Goal: Task Accomplishment & Management: Manage account settings

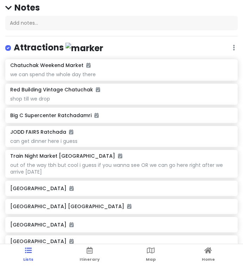
scroll to position [69, 0]
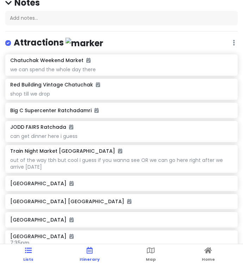
click at [91, 258] on span "Itinerary" at bounding box center [90, 259] width 20 height 6
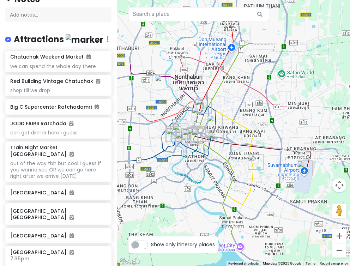
scroll to position [0, 0]
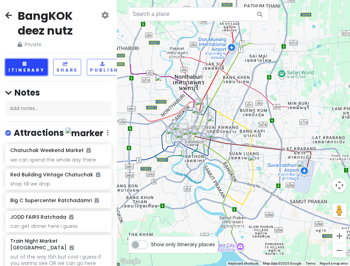
click at [25, 67] on button "Itinerary" at bounding box center [26, 67] width 42 height 17
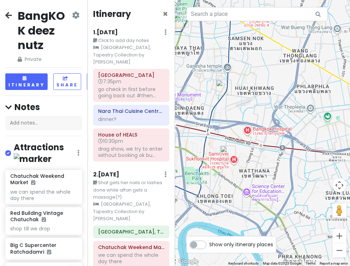
click at [138, 30] on div "1 . [DATE] Edit Day Notes Clear Lodging Delete Day" at bounding box center [131, 34] width 76 height 12
click at [118, 33] on h6 "1 . [DATE]" at bounding box center [105, 32] width 25 height 7
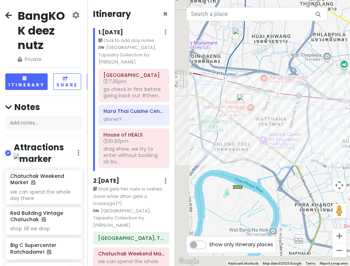
drag, startPoint x: 204, startPoint y: 177, endPoint x: 271, endPoint y: 125, distance: 84.5
click at [243, 125] on div at bounding box center [262, 133] width 175 height 266
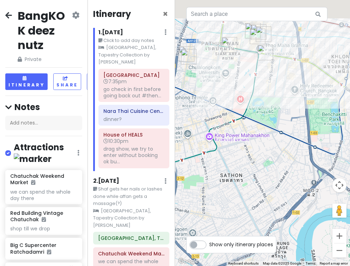
drag, startPoint x: 255, startPoint y: 50, endPoint x: 252, endPoint y: 97, distance: 47.0
click at [243, 97] on div at bounding box center [262, 133] width 175 height 266
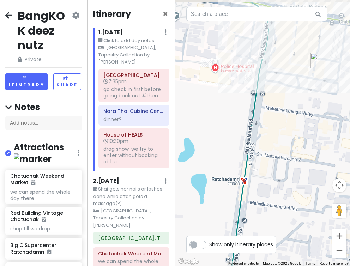
drag, startPoint x: 253, startPoint y: 60, endPoint x: 252, endPoint y: 163, distance: 103.0
click at [243, 163] on div at bounding box center [262, 133] width 175 height 266
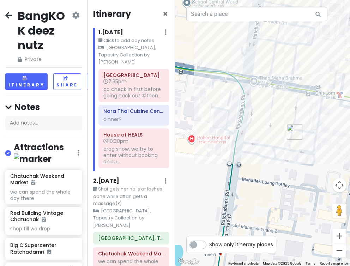
drag, startPoint x: 262, startPoint y: 111, endPoint x: 237, endPoint y: 180, distance: 73.3
click at [237, 180] on div at bounding box center [262, 133] width 175 height 266
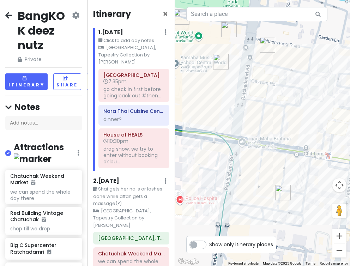
drag, startPoint x: 233, startPoint y: 100, endPoint x: 223, endPoint y: 163, distance: 62.9
click at [223, 163] on div at bounding box center [262, 133] width 175 height 266
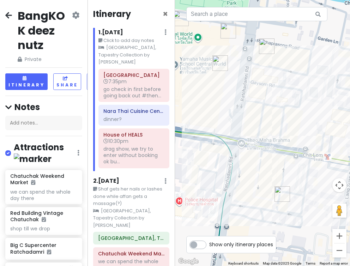
click at [243, 47] on img "Big C Supercenter Ratchadamri" at bounding box center [267, 46] width 16 height 16
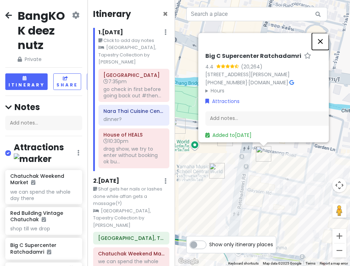
click at [243, 33] on button "Close" at bounding box center [320, 41] width 17 height 17
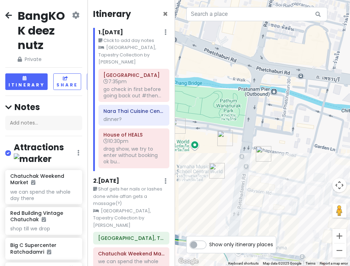
click at [220, 141] on img "The Cheesecake Factory" at bounding box center [225, 138] width 16 height 16
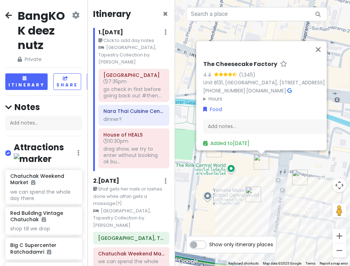
click at [212, 154] on img "NAMA Japanese and Seafood Buffet" at bounding box center [214, 150] width 16 height 16
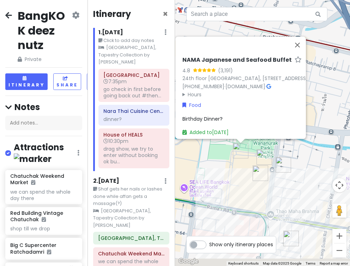
drag, startPoint x: 284, startPoint y: 188, endPoint x: 238, endPoint y: 148, distance: 60.5
click at [238, 148] on div "NAMA Japanese and Seafood Buffet 4.8 (3,191) 24th floor [GEOGRAPHIC_DATA], [STR…" at bounding box center [262, 133] width 175 height 266
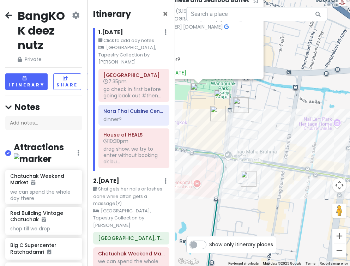
drag, startPoint x: 274, startPoint y: 192, endPoint x: 258, endPoint y: 131, distance: 63.9
click at [243, 131] on div "NAMA Japanese and Seafood Buffet 4.8 (3,191) 24th floor [GEOGRAPHIC_DATA], [STR…" at bounding box center [262, 133] width 175 height 266
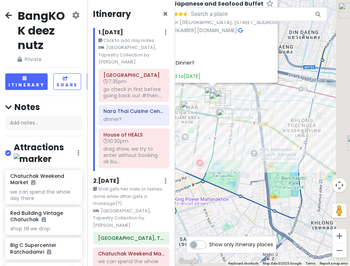
drag, startPoint x: 283, startPoint y: 151, endPoint x: 236, endPoint y: 136, distance: 49.9
click at [236, 136] on div "NAMA Japanese and Seafood Buffet 4.8 (3,191) 24th floor [GEOGRAPHIC_DATA], [STR…" at bounding box center [262, 133] width 175 height 266
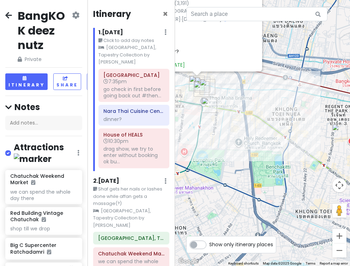
drag, startPoint x: 257, startPoint y: 148, endPoint x: 214, endPoint y: 148, distance: 43.0
click at [214, 148] on div "NAMA Japanese and Seafood Buffet 4.8 (3,191) 24th floor [GEOGRAPHIC_DATA], [STR…" at bounding box center [262, 133] width 175 height 266
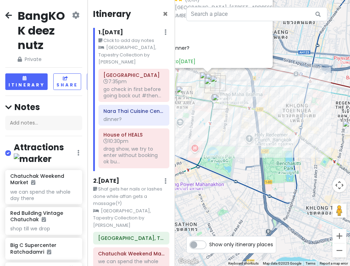
drag, startPoint x: 246, startPoint y: 147, endPoint x: 312, endPoint y: 145, distance: 65.6
click at [243, 145] on div "NAMA Japanese and Seafood Buffet 4.8 (3,191) 24th floor [GEOGRAPHIC_DATA], [STR…" at bounding box center [262, 133] width 175 height 266
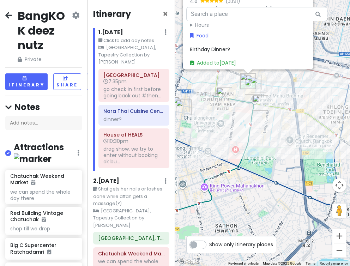
drag, startPoint x: 255, startPoint y: 148, endPoint x: 297, endPoint y: 148, distance: 42.3
click at [243, 148] on div "NAMA Japanese and Seafood Buffet 4.8 (3,191) 24th floor [GEOGRAPHIC_DATA], [STR…" at bounding box center [262, 133] width 175 height 266
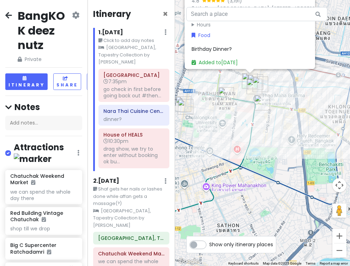
click at [226, 96] on img "Siam Square" at bounding box center [226, 95] width 16 height 16
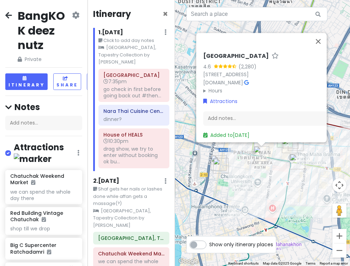
click at [221, 167] on img "Ice Cream Samosorn" at bounding box center [221, 166] width 16 height 16
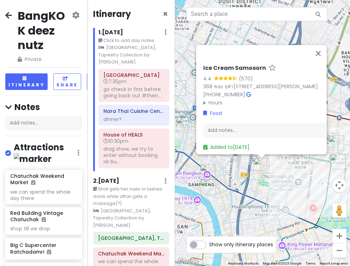
click at [243, 160] on img "Ice Cream Samosorn" at bounding box center [261, 166] width 16 height 16
click at [243, 157] on img "Jeh O Chula Banthatthong" at bounding box center [259, 163] width 16 height 16
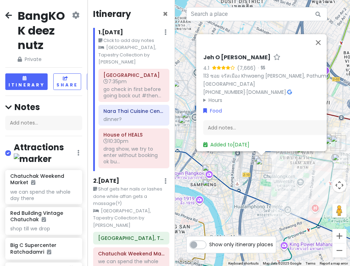
click at [184, 129] on img "Absorn Thai Bistro" at bounding box center [186, 125] width 16 height 16
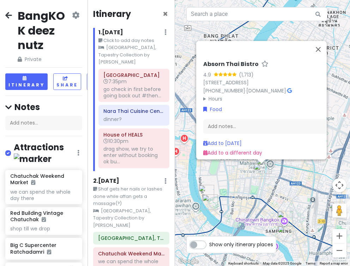
click at [243, 163] on div at bounding box center [261, 161] width 9 height 4
click at [243, 164] on img "Absorn Thai Bistro" at bounding box center [261, 171] width 16 height 16
click at [243, 166] on img "Absorn Thai Bistro" at bounding box center [261, 171] width 16 height 16
click at [243, 162] on div at bounding box center [261, 161] width 9 height 4
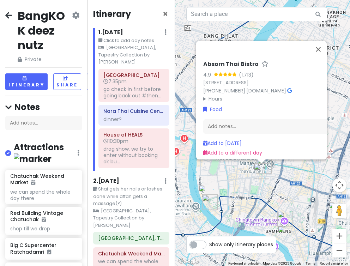
click at [243, 162] on div at bounding box center [261, 161] width 9 height 4
click at [243, 163] on div at bounding box center [261, 161] width 9 height 4
click at [243, 164] on img "Absorn Thai Bistro" at bounding box center [261, 171] width 16 height 16
click at [213, 201] on img "RONGROS" at bounding box center [210, 202] width 16 height 16
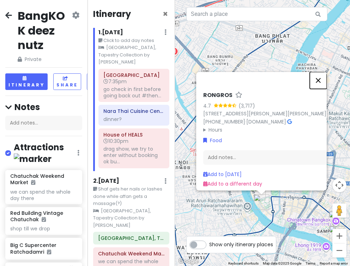
click at [243, 72] on button "Close" at bounding box center [318, 80] width 17 height 17
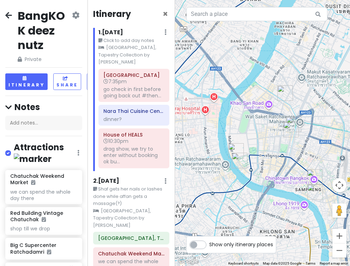
drag, startPoint x: 277, startPoint y: 81, endPoint x: 249, endPoint y: 30, distance: 57.9
click at [243, 30] on div at bounding box center [262, 133] width 175 height 266
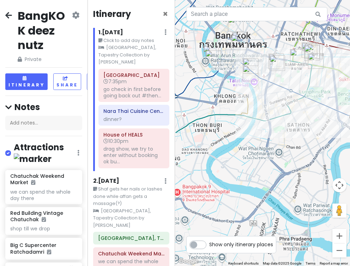
drag, startPoint x: 265, startPoint y: 79, endPoint x: 237, endPoint y: 52, distance: 39.4
click at [237, 52] on div at bounding box center [262, 133] width 175 height 266
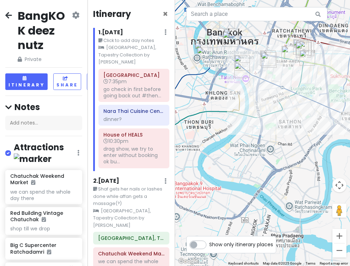
drag, startPoint x: 300, startPoint y: 99, endPoint x: 266, endPoint y: 81, distance: 37.7
click at [243, 81] on div at bounding box center [262, 133] width 175 height 266
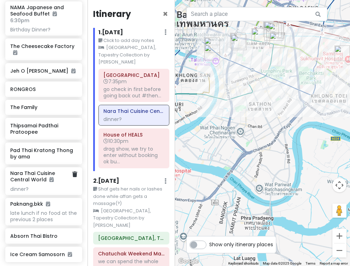
scroll to position [566, 0]
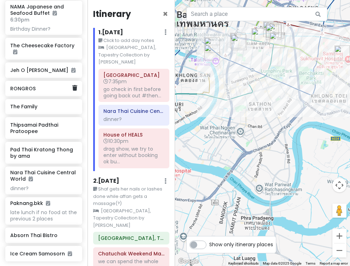
click at [38, 84] on div "RONGROS" at bounding box center [41, 89] width 62 height 10
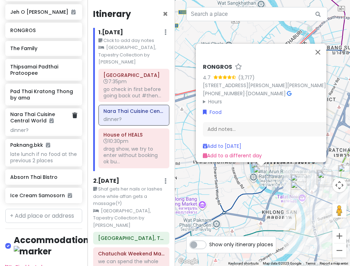
scroll to position [628, 0]
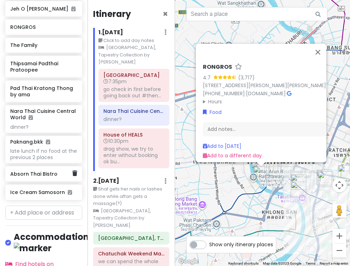
click at [57, 171] on h6 "Absorn Thai Bistro" at bounding box center [41, 174] width 62 height 6
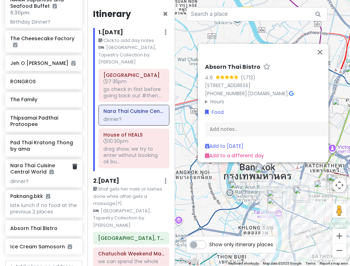
scroll to position [571, 0]
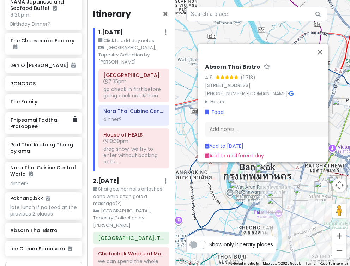
click at [52, 117] on h6 "Thipsamai Padthai Pratoopee" at bounding box center [41, 123] width 62 height 13
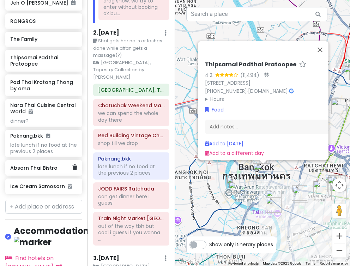
scroll to position [647, 0]
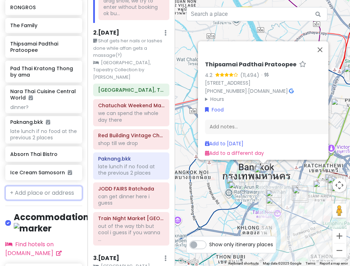
click at [44, 186] on input "text" at bounding box center [43, 193] width 77 height 14
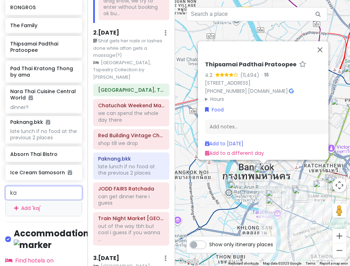
type input "k"
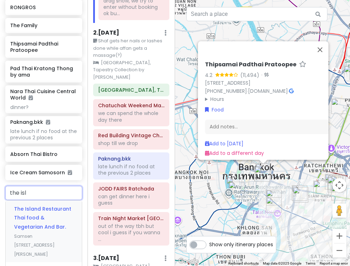
type input "the isla"
click at [50, 209] on span "The Island Restaurant Thai food & Vegetarian And Bar." at bounding box center [42, 217] width 57 height 25
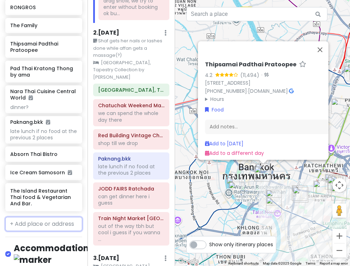
scroll to position [678, 0]
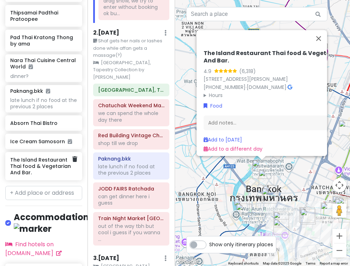
click at [43, 157] on h6 "The Island Restaurant Thai food & Vegetarian And Bar." at bounding box center [41, 166] width 62 height 19
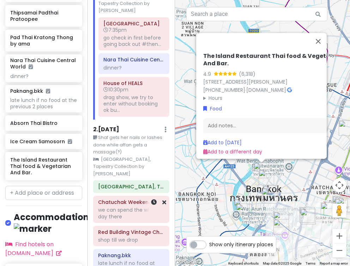
scroll to position [0, 0]
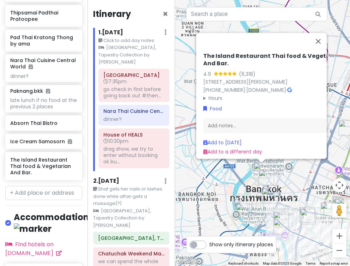
click at [128, 33] on div "1 . [DATE] Edit Day Notes Clear Lodging Delete Day" at bounding box center [133, 34] width 71 height 12
click at [123, 32] on h6 "1 . [DATE]" at bounding box center [110, 32] width 25 height 7
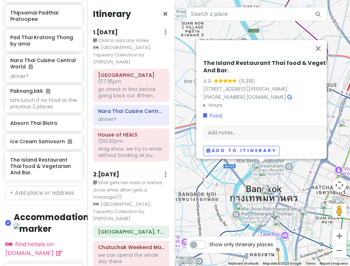
click at [209, 244] on label "Show only itinerary places" at bounding box center [241, 243] width 64 height 8
click at [209, 243] on input "Show only itinerary places" at bounding box center [211, 241] width 5 height 5
checkbox input "true"
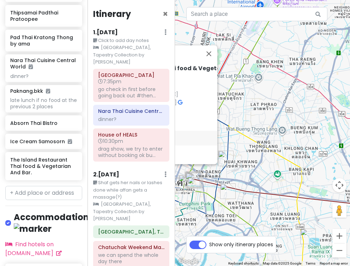
drag, startPoint x: 275, startPoint y: 190, endPoint x: 190, endPoint y: 172, distance: 86.2
click at [190, 172] on img "The Cheesecake Factory" at bounding box center [194, 180] width 16 height 16
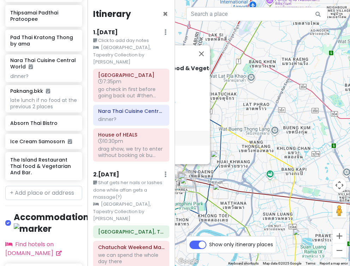
click at [132, 30] on div "1 . [DATE] Edit Day Notes Clear Lodging Delete Day" at bounding box center [131, 34] width 76 height 12
click at [118, 31] on h6 "1 . [DATE]" at bounding box center [105, 32] width 25 height 7
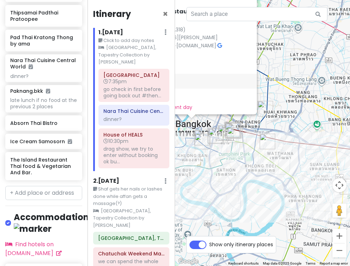
drag, startPoint x: 238, startPoint y: 155, endPoint x: 287, endPoint y: 103, distance: 71.3
click at [243, 103] on div "The Island Restaurant Thai food & Vegetarian And Bar. 4.9 (6,318) 49 [STREET_AD…" at bounding box center [262, 133] width 175 height 266
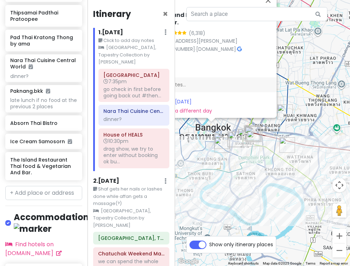
drag, startPoint x: 247, startPoint y: 165, endPoint x: 267, endPoint y: 170, distance: 20.2
click at [243, 170] on div "The Island Restaurant Thai food & Vegetarian And Bar. 4.9 (6,318) 49 [STREET_AD…" at bounding box center [262, 133] width 175 height 266
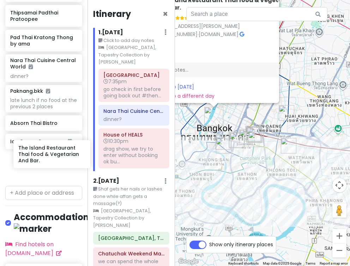
scroll to position [678, 14]
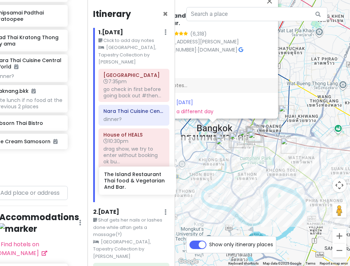
drag, startPoint x: 36, startPoint y: 154, endPoint x: 129, endPoint y: 181, distance: 97.5
click at [129, 181] on div "BangKOK deez nutz Private Change Dates Make a Copy Delete Trip Go Pro ⚡️ Give F…" at bounding box center [175, 133] width 350 height 266
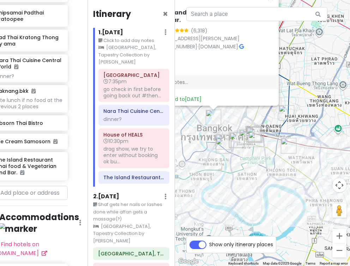
scroll to position [647, 14]
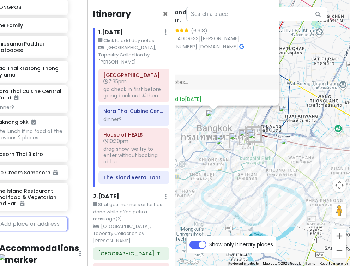
click at [40, 217] on input "text" at bounding box center [29, 224] width 77 height 14
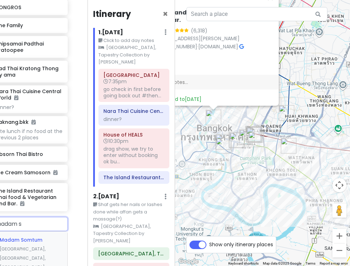
type input "madam sa"
click at [27, 236] on span "Madam Saranair Thai Food Restaurant" at bounding box center [27, 244] width 55 height 16
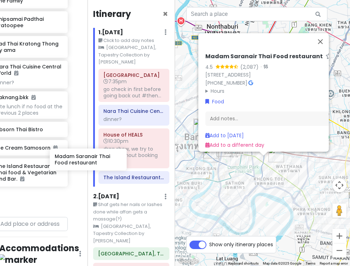
scroll to position [672, 14]
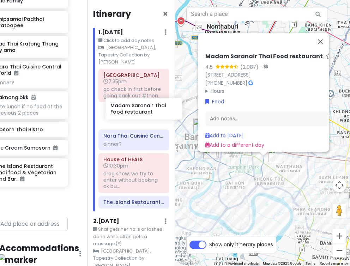
drag, startPoint x: 18, startPoint y: 189, endPoint x: 132, endPoint y: 109, distance: 138.9
click at [132, 109] on div "BangKOK deez nutz Private Change Dates Make a Copy Delete Trip Go Pro ⚡️ Give F…" at bounding box center [175, 133] width 350 height 266
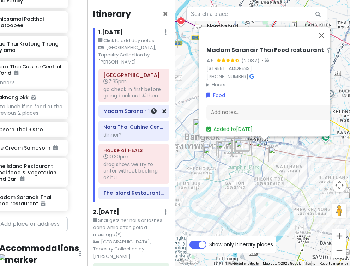
scroll to position [648, 14]
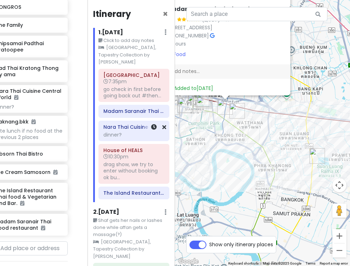
drag, startPoint x: 205, startPoint y: 175, endPoint x: 162, endPoint y: 129, distance: 62.9
click at [162, 129] on div "BangKOK deez nutz Private Change Dates Make a Copy Delete Trip Go Pro ⚡️ Give F…" at bounding box center [175, 133] width 350 height 266
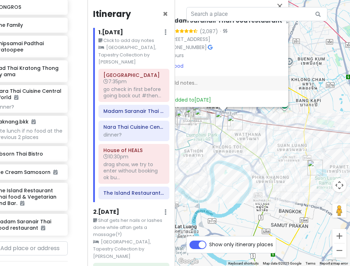
drag, startPoint x: 237, startPoint y: 151, endPoint x: 236, endPoint y: 164, distance: 13.1
click at [236, 164] on div "[PERSON_NAME] Thai Food restaurant 4.5 (2,087) · [STREET_ADDRESS] [PHONE_NUMBER…" at bounding box center [262, 133] width 175 height 266
click at [209, 245] on label "Show only itinerary places" at bounding box center [241, 243] width 64 height 8
click at [209, 243] on input "Show only itinerary places" at bounding box center [211, 241] width 5 height 5
checkbox input "false"
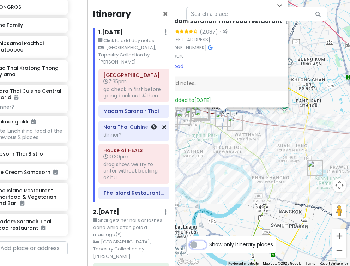
click at [165, 124] on div at bounding box center [154, 131] width 24 height 20
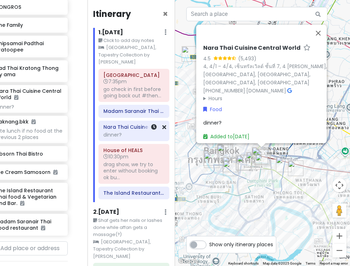
click at [166, 123] on div "Nara Thai Cuisine Central World dinner?" at bounding box center [134, 131] width 70 height 20
click at [165, 124] on icon at bounding box center [164, 127] width 4 height 6
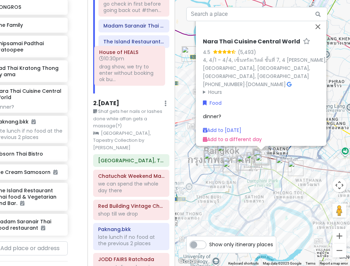
scroll to position [83, 0]
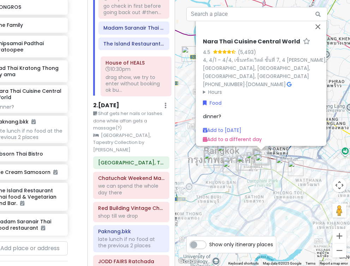
drag, startPoint x: 125, startPoint y: 119, endPoint x: 127, endPoint y: 60, distance: 58.9
click at [127, 60] on div "[GEOGRAPHIC_DATA] 7:35pm go check in first before going back out #then... Madam…" at bounding box center [133, 41] width 81 height 110
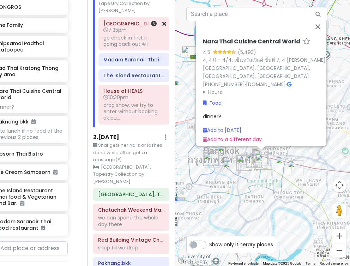
scroll to position [72, 0]
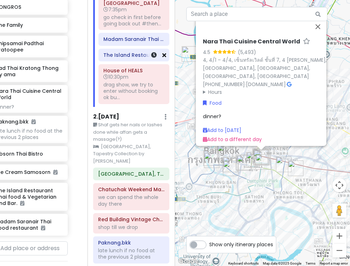
click at [165, 52] on icon at bounding box center [164, 55] width 4 height 6
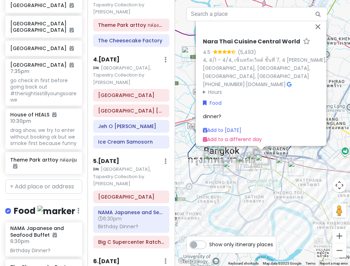
scroll to position [365, 0]
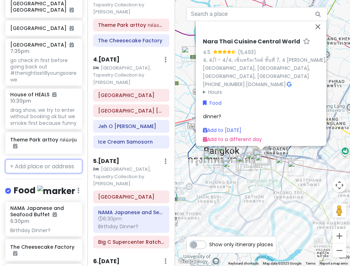
click at [46, 159] on input "text" at bounding box center [43, 166] width 77 height 14
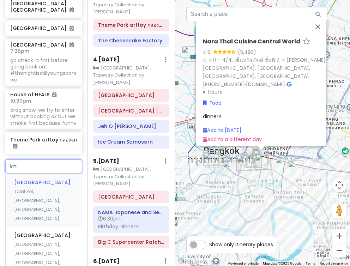
type input "kha"
click at [57, 188] on span "Talat Yot, [GEOGRAPHIC_DATA], [GEOGRAPHIC_DATA], [GEOGRAPHIC_DATA]" at bounding box center [37, 204] width 46 height 33
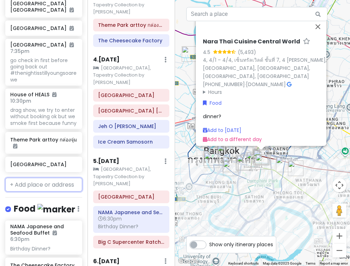
scroll to position [383, 0]
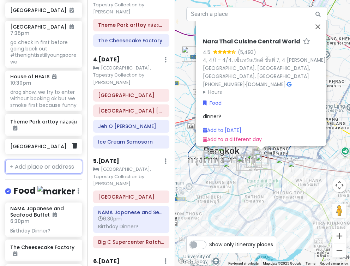
click at [45, 143] on h6 "[GEOGRAPHIC_DATA]" at bounding box center [41, 146] width 62 height 6
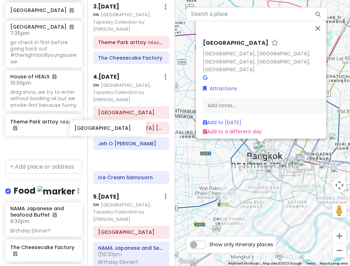
scroll to position [383, 12]
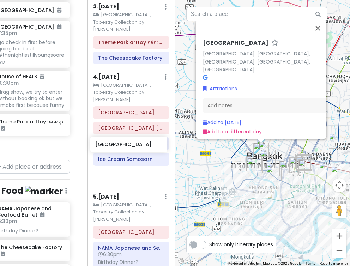
drag, startPoint x: 38, startPoint y: 132, endPoint x: 123, endPoint y: 148, distance: 86.8
click at [123, 148] on div "BangKOK deez nutz Private Change Dates Make a Copy Delete Trip Go Pro ⚡️ Give F…" at bounding box center [175, 133] width 350 height 266
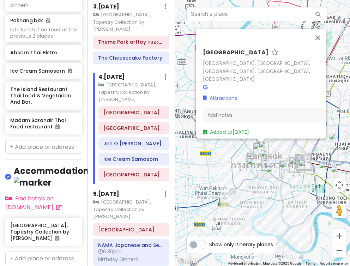
scroll to position [780, 0]
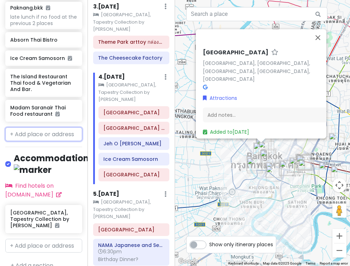
click at [45, 127] on input "text" at bounding box center [43, 134] width 77 height 14
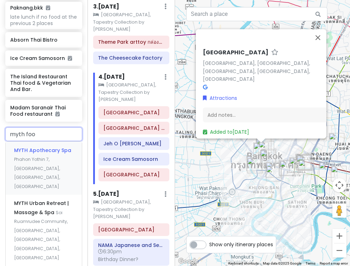
type input "myth food"
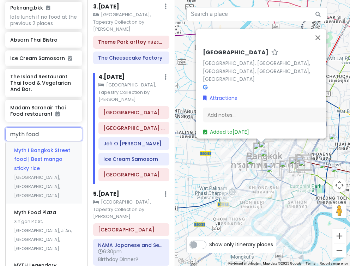
drag, startPoint x: 41, startPoint y: 141, endPoint x: 59, endPoint y: 146, distance: 18.6
click at [59, 146] on div "Myth I [GEOGRAPHIC_DATA] food | Best mango sticky rice [GEOGRAPHIC_DATA], [GEOG…" at bounding box center [44, 172] width 76 height 62
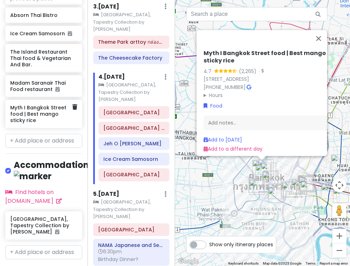
scroll to position [811, 0]
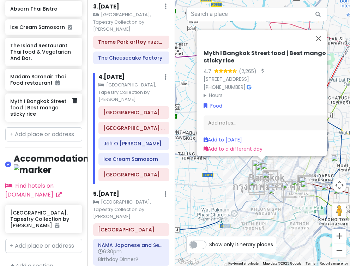
click at [55, 100] on h6 "Myth I Bangkok Street food | Best mango sticky rice" at bounding box center [41, 107] width 62 height 19
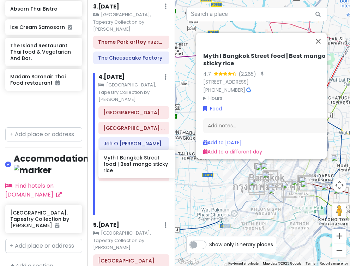
drag, startPoint x: 47, startPoint y: 91, endPoint x: 139, endPoint y: 157, distance: 113.4
click at [139, 157] on div "BangKOK deez nutz Private Change Dates Make a Copy Delete Trip Go Pro ⚡️ Give F…" at bounding box center [175, 133] width 350 height 266
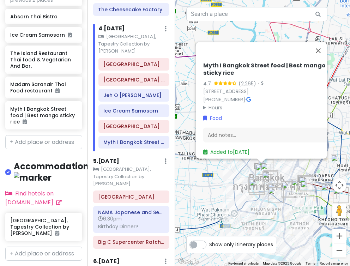
scroll to position [424, 0]
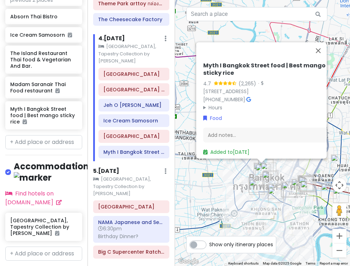
click at [124, 35] on h6 "4 . [DATE]" at bounding box center [111, 38] width 26 height 7
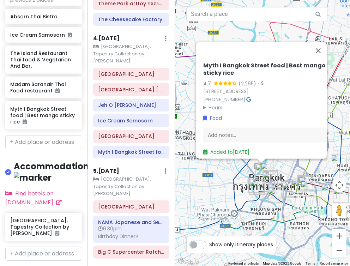
click at [120, 35] on h6 "4 . [DATE]" at bounding box center [106, 38] width 26 height 7
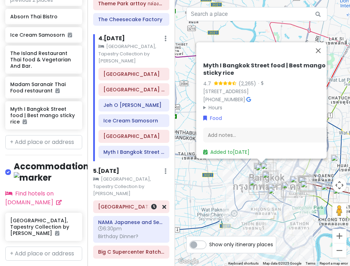
click at [127, 203] on h6 "[GEOGRAPHIC_DATA]" at bounding box center [131, 206] width 66 height 6
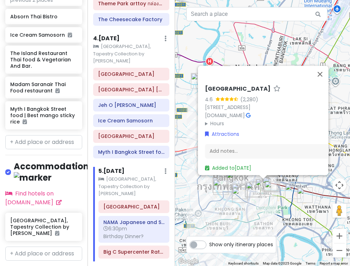
click at [117, 35] on h6 "4 . [DATE]" at bounding box center [106, 38] width 26 height 7
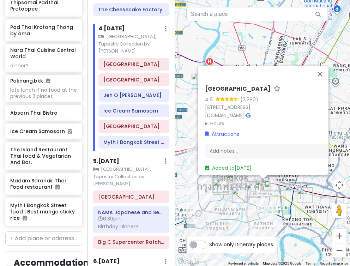
scroll to position [701, 0]
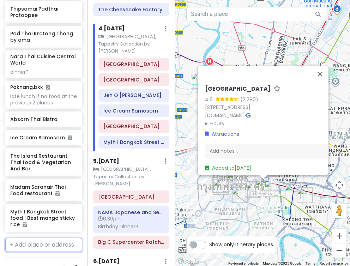
click at [40, 238] on input "text" at bounding box center [43, 245] width 77 height 14
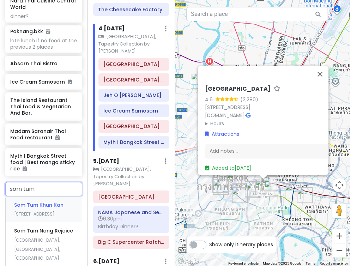
scroll to position [762, 0]
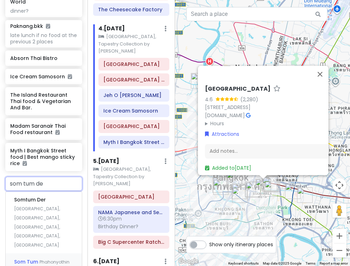
type input "som tum der"
click at [46, 196] on span "Somtum Der" at bounding box center [30, 199] width 32 height 7
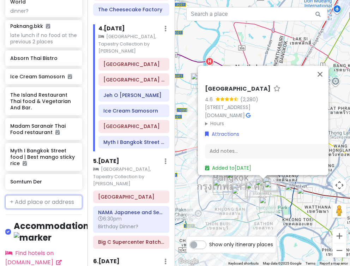
scroll to position [780, 0]
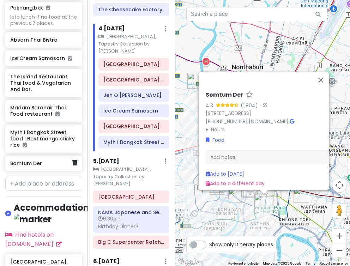
click at [45, 160] on h6 "Somtum Der" at bounding box center [41, 163] width 62 height 6
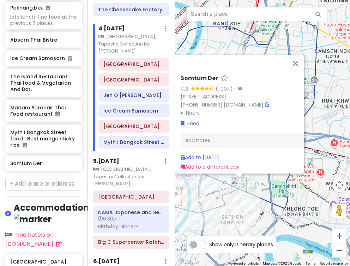
drag, startPoint x: 303, startPoint y: 218, endPoint x: 276, endPoint y: 196, distance: 34.6
click at [243, 196] on div "Somtum Der 4.3 (1,904) · [STREET_ADDRESS] [PHONE_NUMBER] · [DOMAIN_NAME] · Hour…" at bounding box center [262, 133] width 175 height 266
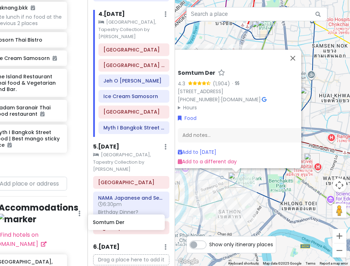
scroll to position [435, 0]
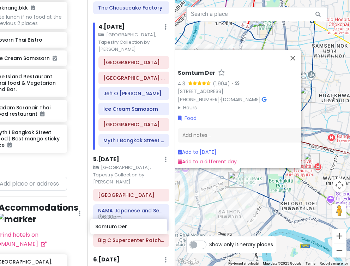
drag, startPoint x: 39, startPoint y: 146, endPoint x: 124, endPoint y: 227, distance: 117.7
click at [124, 227] on div "BangKOK deez nutz Private Change Dates Make a Copy Delete Trip Go Pro ⚡️ Give F…" at bounding box center [175, 133] width 350 height 266
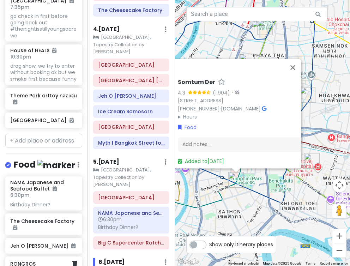
scroll to position [394, 0]
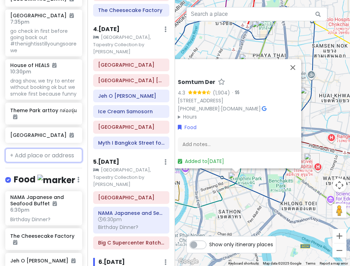
click at [47, 148] on input "text" at bounding box center [43, 155] width 77 height 14
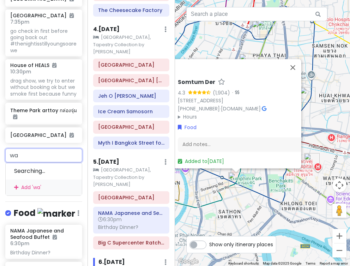
type input "wat"
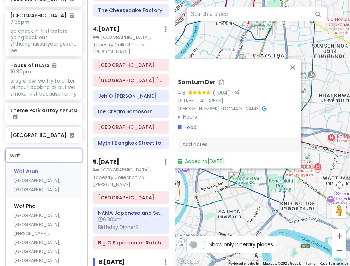
click at [48, 163] on div "[GEOGRAPHIC_DATA], [GEOGRAPHIC_DATA]" at bounding box center [44, 180] width 76 height 35
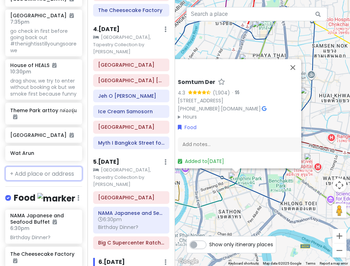
scroll to position [412, 0]
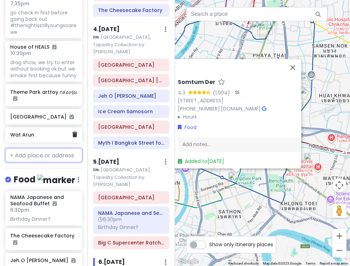
click at [33, 132] on h6 "Wat Arun" at bounding box center [41, 135] width 62 height 6
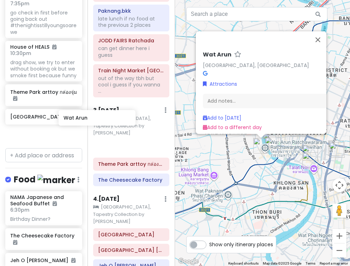
scroll to position [412, 10]
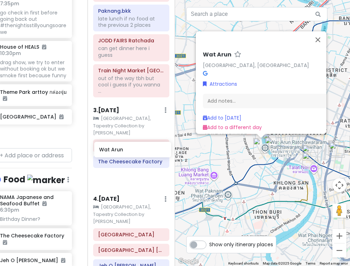
drag, startPoint x: 38, startPoint y: 122, endPoint x: 127, endPoint y: 155, distance: 94.7
click at [127, 155] on div "BangKOK deez nutz Private Change Dates Make a Copy Delete Trip Go Pro ⚡️ Give F…" at bounding box center [175, 133] width 350 height 266
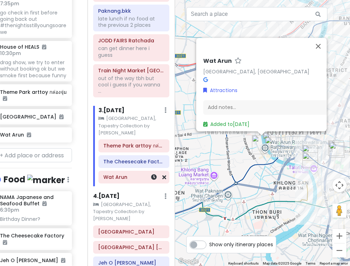
scroll to position [395, 10]
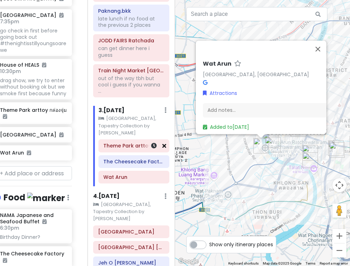
click at [165, 143] on icon at bounding box center [164, 146] width 4 height 6
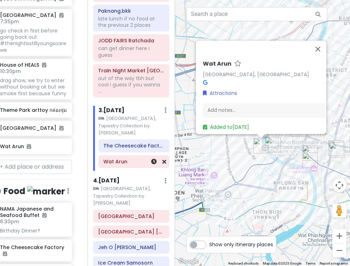
scroll to position [388, 10]
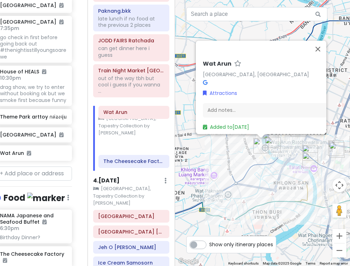
drag, startPoint x: 128, startPoint y: 136, endPoint x: 128, endPoint y: 115, distance: 21.2
click at [128, 139] on div "The Cheesecake Factory [GEOGRAPHIC_DATA]" at bounding box center [133, 154] width 81 height 31
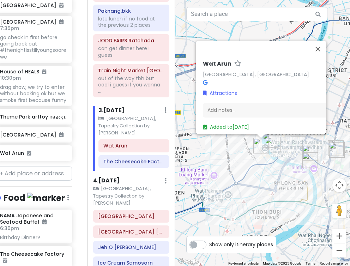
click at [243, 145] on img "RONGROS" at bounding box center [273, 145] width 16 height 16
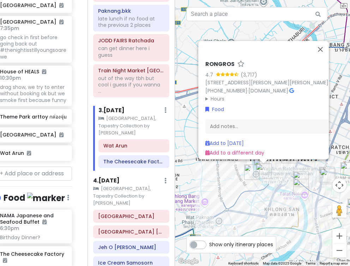
click at [243, 164] on img "RONGROS" at bounding box center [264, 171] width 16 height 16
click at [243, 79] on link "[STREET_ADDRESS][PERSON_NAME][PERSON_NAME]" at bounding box center [266, 82] width 123 height 7
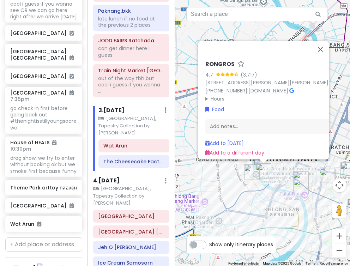
scroll to position [311, 0]
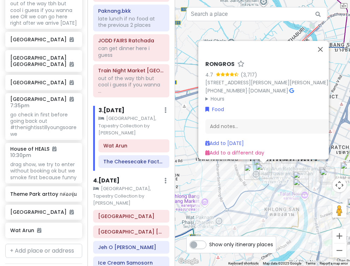
click at [243, 163] on img "Pad Thai Kratong Thong by ama" at bounding box center [261, 167] width 16 height 16
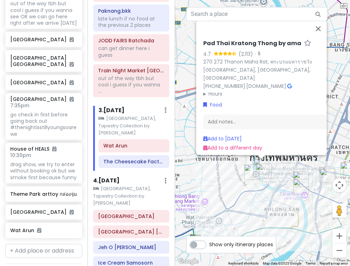
click at [243, 168] on img "RONGROS" at bounding box center [264, 171] width 16 height 16
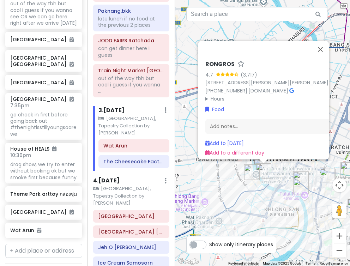
click at [243, 162] on div at bounding box center [263, 161] width 9 height 4
click at [243, 163] on img "Pad Thai Kratong Thong by ama" at bounding box center [261, 167] width 16 height 16
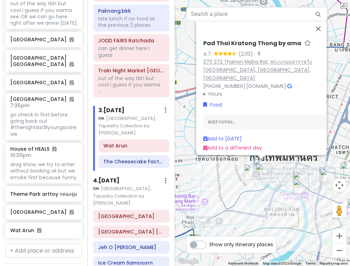
click at [243, 74] on link "270 272 Thanon Maha Rat, พระบรมมหาราชวัง [GEOGRAPHIC_DATA], [GEOGRAPHIC_DATA], …" at bounding box center [257, 70] width 109 height 23
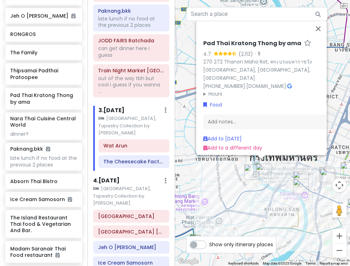
scroll to position [658, 0]
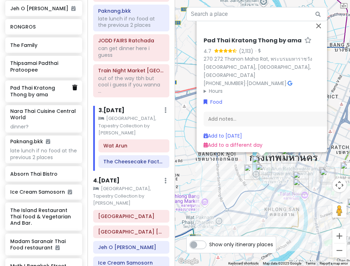
click at [73, 83] on link at bounding box center [74, 87] width 5 height 9
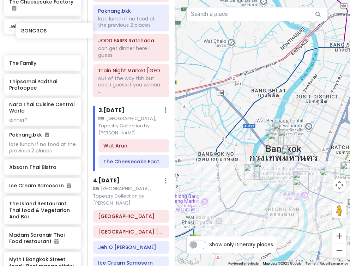
scroll to position [280, 0]
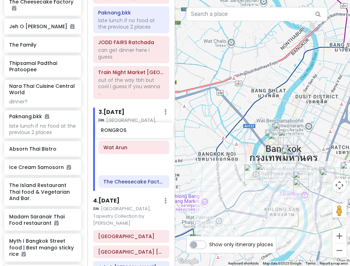
drag, startPoint x: 36, startPoint y: 32, endPoint x: 126, endPoint y: 132, distance: 135.0
click at [126, 132] on div "BangKOK deez nutz Private Change Dates Make a Copy Delete Trip Go Pro ⚡️ Give F…" at bounding box center [175, 133] width 350 height 266
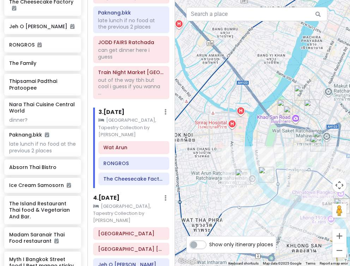
drag, startPoint x: 276, startPoint y: 142, endPoint x: 215, endPoint y: 114, distance: 66.7
click at [215, 114] on div at bounding box center [262, 133] width 175 height 266
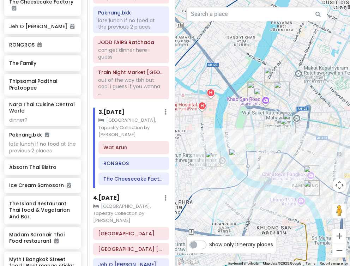
drag, startPoint x: 282, startPoint y: 154, endPoint x: 250, endPoint y: 144, distance: 33.4
click at [243, 144] on div at bounding box center [262, 133] width 175 height 266
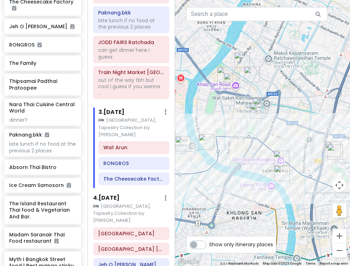
click at [243, 115] on img "Absorn Thai Bistro" at bounding box center [258, 111] width 16 height 16
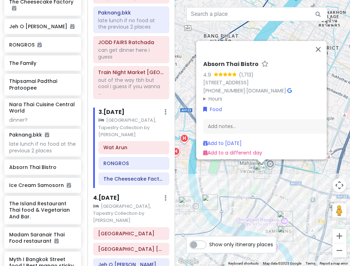
click at [243, 164] on img "Absorn Thai Bistro" at bounding box center [261, 171] width 16 height 16
click at [243, 233] on img "Song Wat Road" at bounding box center [285, 234] width 16 height 16
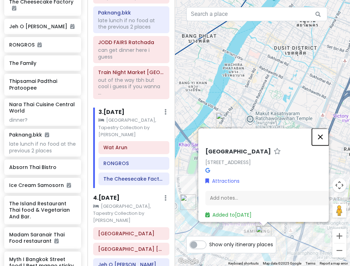
click at [243, 128] on button "Close" at bounding box center [320, 136] width 17 height 17
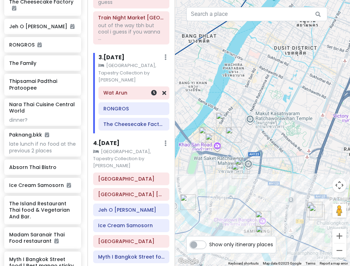
scroll to position [334, 0]
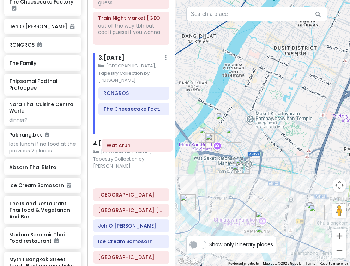
drag, startPoint x: 124, startPoint y: 66, endPoint x: 127, endPoint y: 147, distance: 80.4
click at [127, 147] on div "Itinerary × 1 . [DATE] Edit Day Notes Clear Lodging Delete Day Click to add day…" at bounding box center [130, 133] width 87 height 266
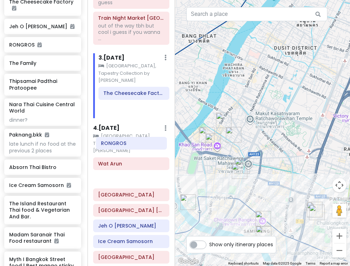
drag, startPoint x: 131, startPoint y: 68, endPoint x: 128, endPoint y: 146, distance: 78.0
click at [128, 146] on div "Itinerary × 1 . [DATE] Edit Day Notes Clear Lodging Delete Day Click to add day…" at bounding box center [130, 133] width 87 height 266
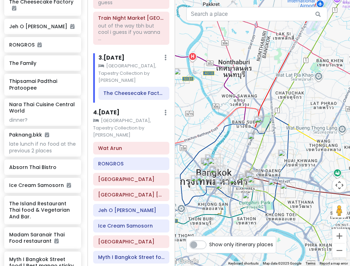
click at [146, 117] on small "[GEOGRAPHIC_DATA], Tapestry Collection by [PERSON_NAME]" at bounding box center [131, 128] width 76 height 22
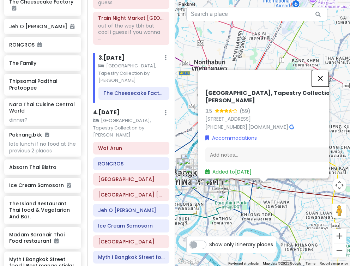
click at [243, 73] on button "Close" at bounding box center [320, 78] width 17 height 17
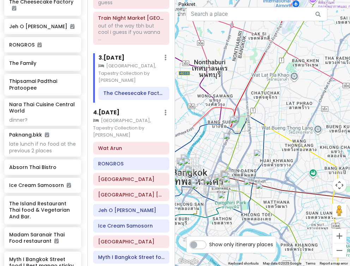
click at [120, 109] on h6 "4 . [DATE]" at bounding box center [106, 112] width 26 height 7
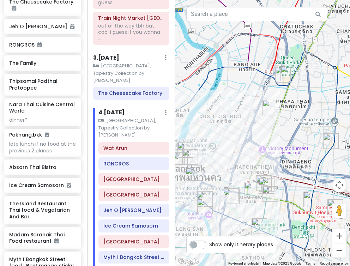
drag, startPoint x: 208, startPoint y: 163, endPoint x: 256, endPoint y: 117, distance: 65.6
click at [243, 117] on div at bounding box center [262, 133] width 175 height 266
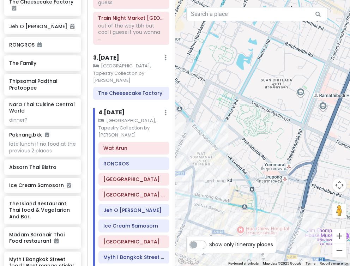
drag, startPoint x: 256, startPoint y: 117, endPoint x: 272, endPoint y: 60, distance: 59.3
click at [243, 60] on div at bounding box center [262, 133] width 175 height 266
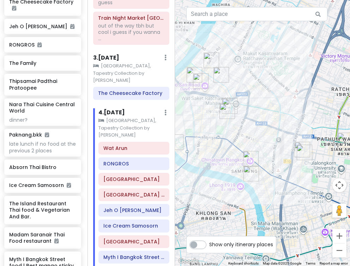
drag, startPoint x: 265, startPoint y: 93, endPoint x: 277, endPoint y: 82, distance: 16.7
click at [243, 82] on div at bounding box center [262, 133] width 175 height 266
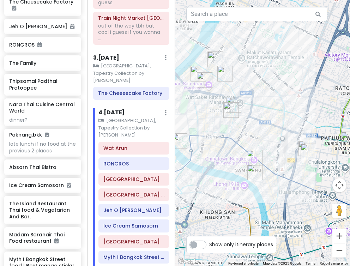
drag, startPoint x: 276, startPoint y: 102, endPoint x: 286, endPoint y: 99, distance: 9.6
click at [243, 99] on div at bounding box center [262, 133] width 175 height 266
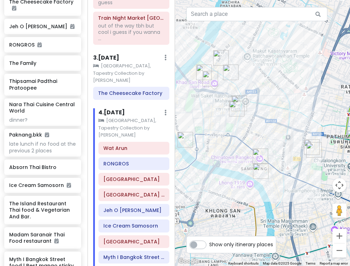
click at [239, 101] on img "Absorn Thai Bistro" at bounding box center [237, 109] width 16 height 16
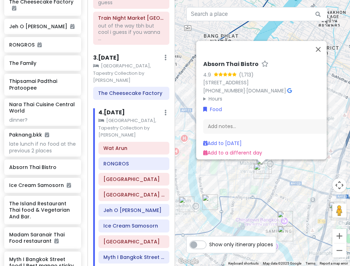
click at [243, 175] on img "Absorn Thai Bistro" at bounding box center [261, 171] width 16 height 16
click at [243, 41] on button "Close" at bounding box center [318, 49] width 17 height 17
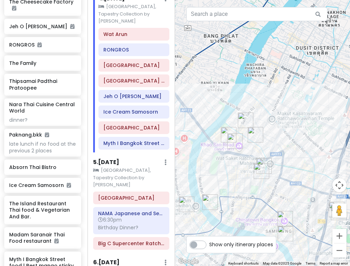
scroll to position [448, 0]
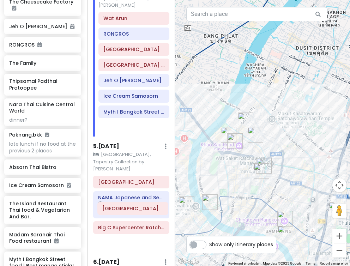
drag, startPoint x: 134, startPoint y: 93, endPoint x: 129, endPoint y: 204, distance: 110.4
click at [129, 204] on div "Itinerary × 1 . [DATE] Edit Day Notes Clear Lodging Delete Day Click to add day…" at bounding box center [130, 133] width 87 height 266
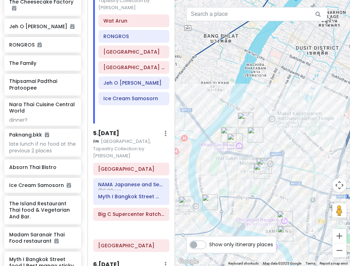
drag, startPoint x: 121, startPoint y: 92, endPoint x: 115, endPoint y: 196, distance: 104.2
click at [115, 196] on div "Itinerary × 1 . [DATE] Edit Day Notes Clear Lodging Delete Day Click to add day…" at bounding box center [130, 133] width 87 height 266
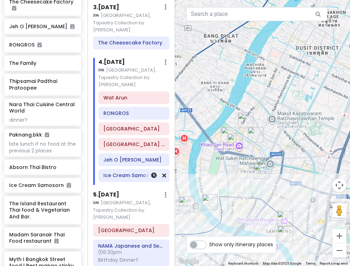
scroll to position [400, 0]
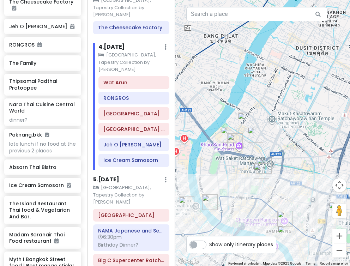
click at [119, 176] on h6 "5 . [DATE]" at bounding box center [106, 179] width 26 height 7
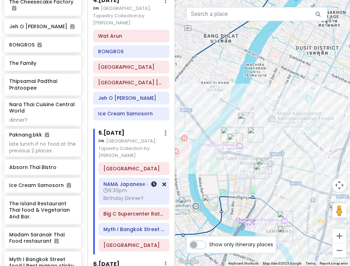
scroll to position [448, 0]
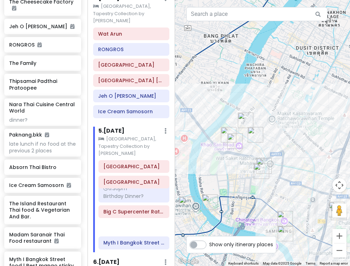
drag, startPoint x: 138, startPoint y: 202, endPoint x: 138, endPoint y: 183, distance: 18.7
click at [138, 183] on div "Siam Square NAMA Japanese and Seafood Buffet 6:30pm Birthday Dinner? Big C Supe…" at bounding box center [133, 206] width 81 height 92
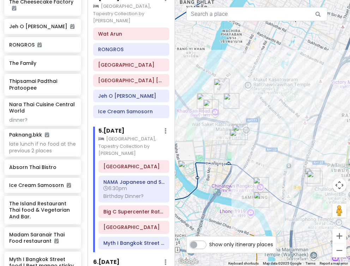
drag, startPoint x: 202, startPoint y: 171, endPoint x: 176, endPoint y: 121, distance: 56.5
click at [176, 121] on div at bounding box center [262, 133] width 175 height 266
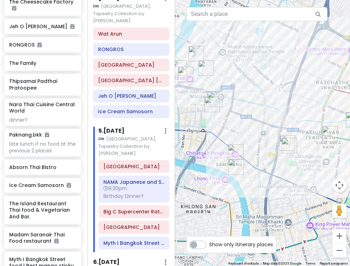
drag, startPoint x: 301, startPoint y: 166, endPoint x: 258, endPoint y: 137, distance: 51.7
click at [243, 137] on div at bounding box center [262, 133] width 175 height 266
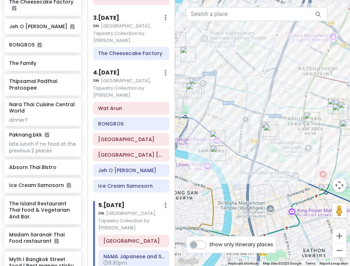
scroll to position [403, 0]
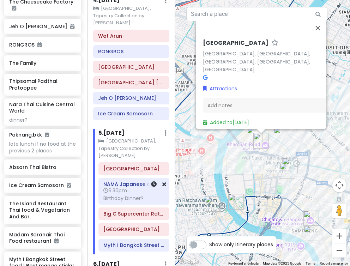
scroll to position [448, 0]
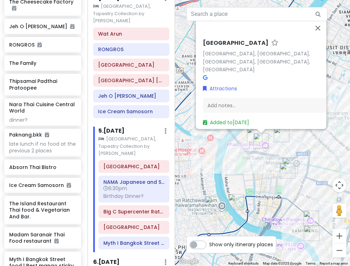
click at [124, 127] on h6 "5 . [DATE]" at bounding box center [111, 130] width 26 height 7
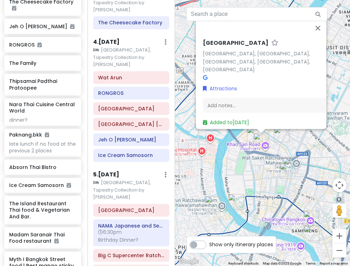
scroll to position [384, 0]
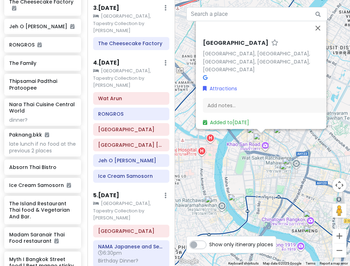
click at [119, 59] on h6 "4 . [DATE]" at bounding box center [106, 62] width 26 height 7
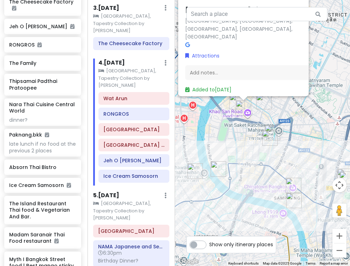
drag, startPoint x: 210, startPoint y: 159, endPoint x: 192, endPoint y: 125, distance: 38.7
click at [192, 125] on div "[GEOGRAPHIC_DATA], [GEOGRAPHIC_DATA], [GEOGRAPHIC_DATA], [GEOGRAPHIC_DATA], [GE…" at bounding box center [262, 133] width 175 height 266
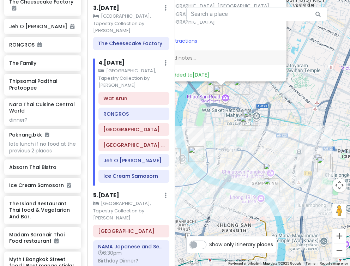
drag, startPoint x: 244, startPoint y: 148, endPoint x: 220, endPoint y: 131, distance: 30.1
click at [220, 131] on div "[GEOGRAPHIC_DATA], [GEOGRAPHIC_DATA], [GEOGRAPHIC_DATA], [GEOGRAPHIC_DATA], [GE…" at bounding box center [262, 133] width 175 height 266
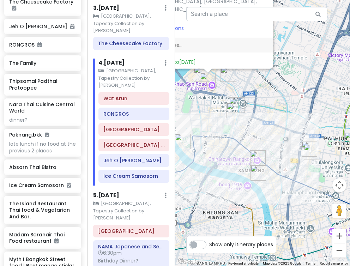
drag, startPoint x: 246, startPoint y: 151, endPoint x: 234, endPoint y: 141, distance: 16.0
click at [234, 141] on div "[GEOGRAPHIC_DATA], [GEOGRAPHIC_DATA], [GEOGRAPHIC_DATA], [GEOGRAPHIC_DATA], [GE…" at bounding box center [262, 133] width 175 height 266
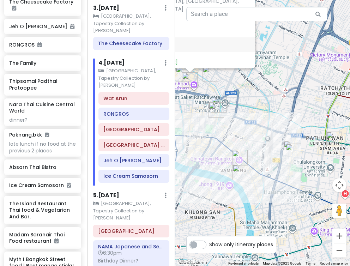
drag, startPoint x: 290, startPoint y: 149, endPoint x: 248, endPoint y: 143, distance: 42.5
click at [243, 143] on div "[GEOGRAPHIC_DATA], [GEOGRAPHIC_DATA], [GEOGRAPHIC_DATA], [GEOGRAPHIC_DATA], [GE…" at bounding box center [262, 133] width 175 height 266
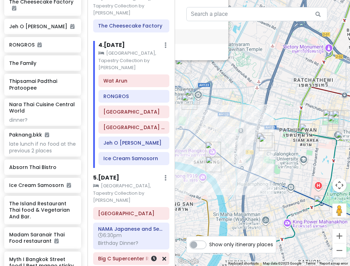
scroll to position [403, 0]
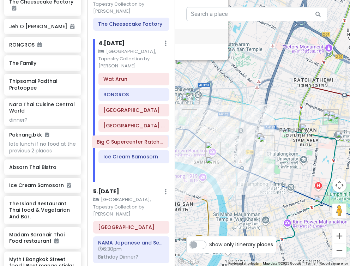
drag, startPoint x: 132, startPoint y: 217, endPoint x: 132, endPoint y: 141, distance: 76.5
click at [132, 141] on div "Itinerary × 1 . [DATE] Edit Day Notes Clear Lodging Delete Day Click to add day…" at bounding box center [130, 133] width 87 height 266
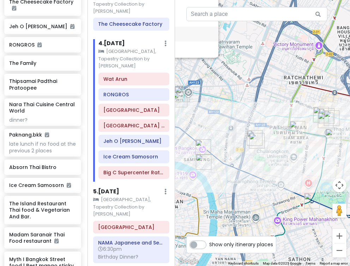
drag, startPoint x: 273, startPoint y: 111, endPoint x: 240, endPoint y: 95, distance: 35.6
click at [240, 95] on div "[GEOGRAPHIC_DATA], [GEOGRAPHIC_DATA], [GEOGRAPHIC_DATA], [GEOGRAPHIC_DATA], [GE…" at bounding box center [262, 133] width 175 height 266
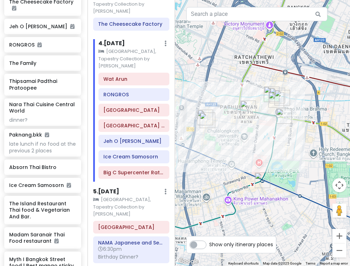
drag, startPoint x: 303, startPoint y: 130, endPoint x: 245, endPoint y: 113, distance: 60.8
click at [243, 113] on div "[GEOGRAPHIC_DATA], [GEOGRAPHIC_DATA], [GEOGRAPHIC_DATA], [GEOGRAPHIC_DATA], [GE…" at bounding box center [262, 133] width 175 height 266
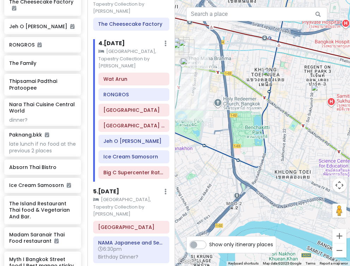
drag, startPoint x: 275, startPoint y: 133, endPoint x: 230, endPoint y: 103, distance: 54.2
click at [230, 103] on div "[GEOGRAPHIC_DATA], [GEOGRAPHIC_DATA], [GEOGRAPHIC_DATA], [GEOGRAPHIC_DATA], [GE…" at bounding box center [262, 133] width 175 height 266
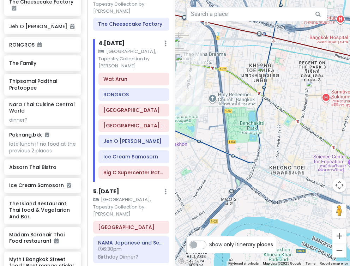
drag, startPoint x: 244, startPoint y: 115, endPoint x: 274, endPoint y: 133, distance: 34.9
click at [243, 133] on div "[GEOGRAPHIC_DATA], [GEOGRAPHIC_DATA], [GEOGRAPHIC_DATA], [GEOGRAPHIC_DATA], [GE…" at bounding box center [262, 133] width 175 height 266
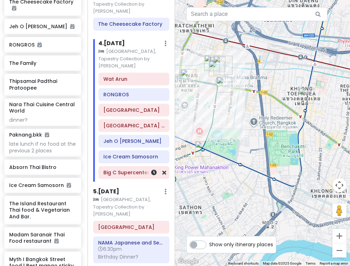
click at [141, 169] on h6 "Big C Supercenter Ratchadamri" at bounding box center [133, 172] width 61 height 6
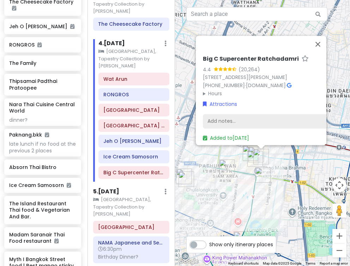
click at [231, 118] on div "Add notes..." at bounding box center [277, 121] width 149 height 15
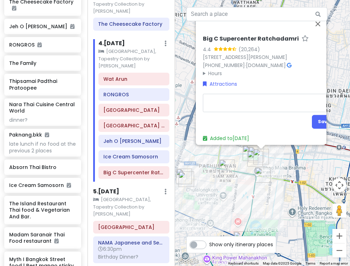
type textarea "x"
type textarea "c"
type textarea "x"
type textarea "cl"
type textarea "x"
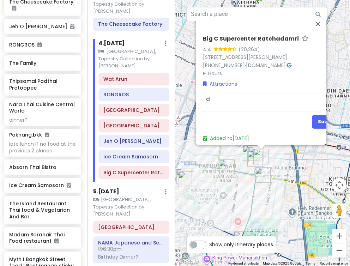
type textarea "clo"
type textarea "x"
type textarea "clos"
type textarea "x"
type textarea "close"
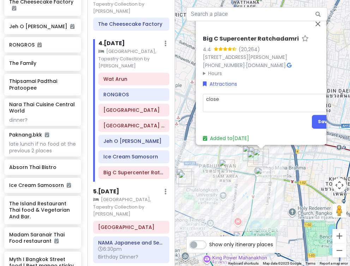
type textarea "x"
type textarea "closes"
type textarea "x"
type textarea "closes"
type textarea "x"
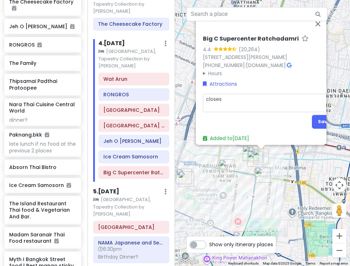
type textarea "closes a"
type textarea "x"
type textarea "closes ay"
type textarea "x"
type textarea "closes a"
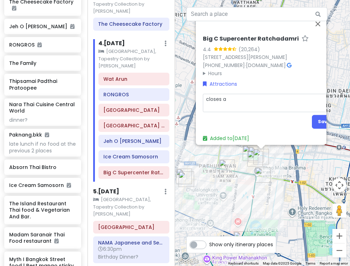
type textarea "x"
type textarea "closes at"
type textarea "x"
type textarea "closes at"
type textarea "x"
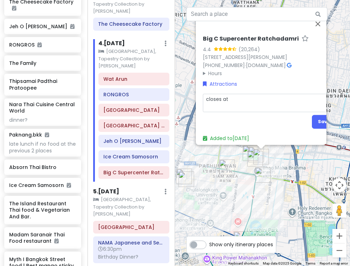
type textarea "closes at 1"
type textarea "x"
type textarea "closes at 12"
type textarea "x"
type textarea "closes at 12a"
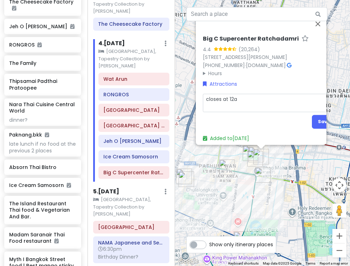
type textarea "x"
type textarea "closes at 12am"
type textarea "x"
type textarea "closes at 12am"
click at [243, 117] on button "Save" at bounding box center [324, 122] width 24 height 14
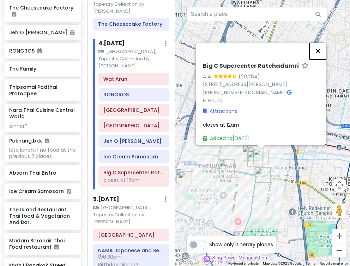
click at [243, 43] on button "Close" at bounding box center [317, 51] width 17 height 17
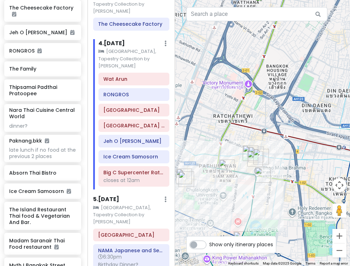
scroll to position [456, 0]
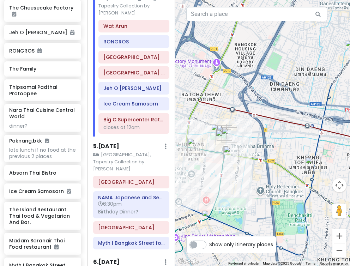
drag, startPoint x: 265, startPoint y: 153, endPoint x: 232, endPoint y: 131, distance: 40.5
click at [232, 131] on img "Big C Supercenter Ratchadamri" at bounding box center [229, 135] width 16 height 16
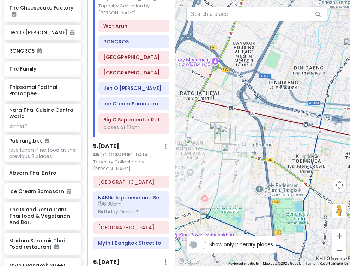
click at [119, 143] on h6 "5 . [DATE]" at bounding box center [106, 146] width 26 height 7
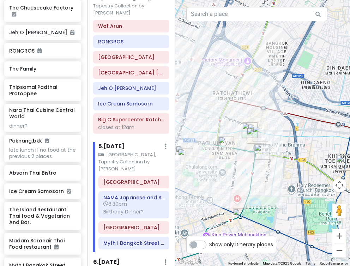
drag, startPoint x: 230, startPoint y: 184, endPoint x: 266, endPoint y: 184, distance: 36.7
click at [243, 184] on div at bounding box center [262, 133] width 175 height 266
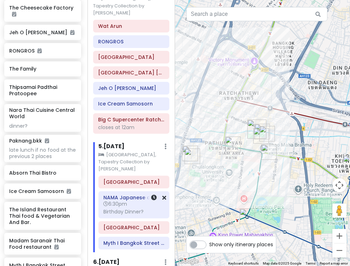
click at [134, 208] on div "Birthday Dinner?" at bounding box center [133, 211] width 61 height 6
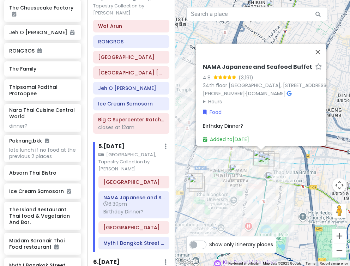
click at [240, 122] on span "Birthday Dinner?" at bounding box center [223, 125] width 40 height 7
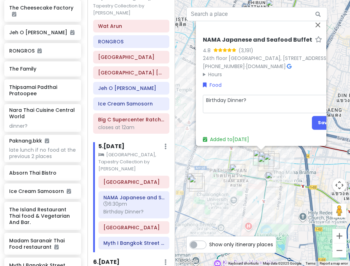
drag, startPoint x: 261, startPoint y: 101, endPoint x: 197, endPoint y: 95, distance: 64.5
click at [197, 95] on div "NAMA Japanese and Seafood Buffet 4.8 (3,191) 24th floor [GEOGRAPHIC_DATA], [STR…" at bounding box center [261, 81] width 130 height 129
type textarea "x"
type textarea "\"
click at [243, 118] on button "Save" at bounding box center [324, 123] width 24 height 14
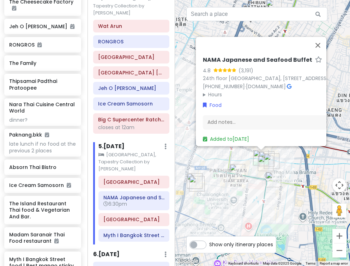
scroll to position [448, 0]
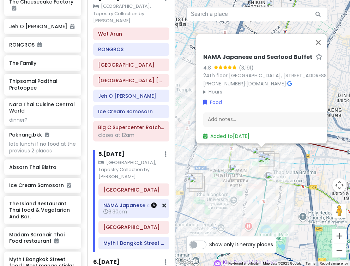
click at [154, 202] on icon at bounding box center [154, 205] width 6 height 6
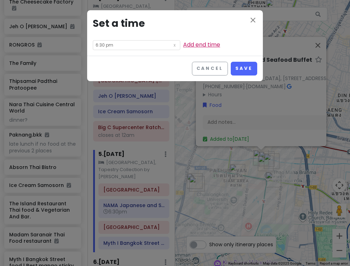
click at [183, 45] on link "Add end time" at bounding box center [201, 45] width 37 height 8
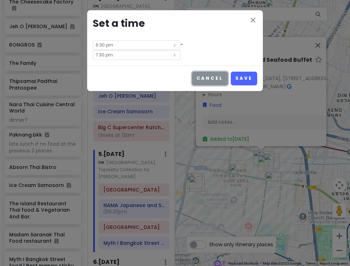
click at [213, 72] on button "Cancel" at bounding box center [210, 79] width 36 height 14
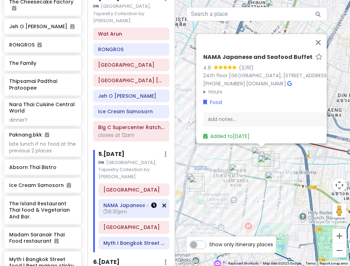
click at [156, 202] on icon at bounding box center [154, 205] width 6 height 6
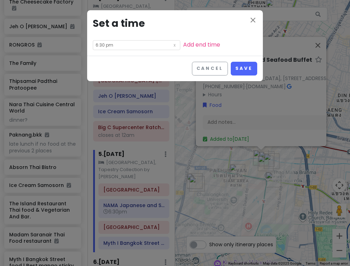
click at [137, 48] on input "6:30 pm" at bounding box center [136, 45] width 87 height 10
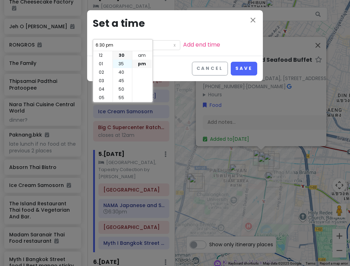
scroll to position [0, 0]
click at [201, 37] on div "close Set a time 6:30 pm Add end time" at bounding box center [175, 32] width 176 height 45
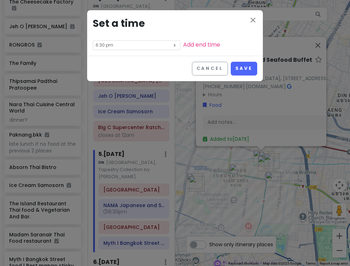
click at [171, 47] on icon at bounding box center [174, 45] width 7 height 8
click at [236, 67] on button "Save" at bounding box center [244, 69] width 26 height 14
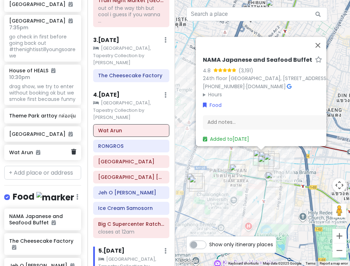
scroll to position [401, 1]
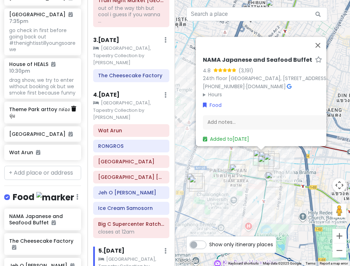
click at [74, 106] on icon at bounding box center [73, 109] width 5 height 6
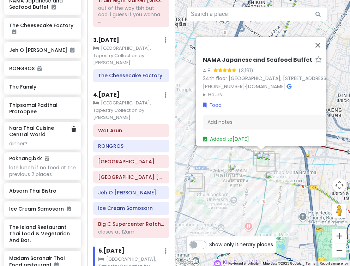
scroll to position [621, 1]
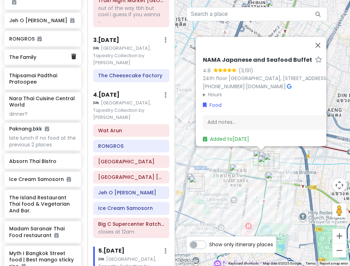
click at [43, 54] on h6 "The Family" at bounding box center [40, 57] width 62 height 6
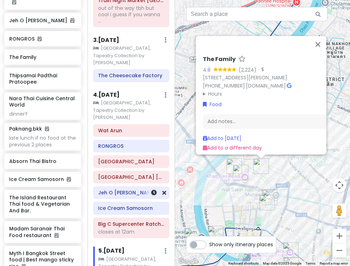
click at [117, 189] on h6 "Jeh O [PERSON_NAME]" at bounding box center [131, 192] width 66 height 6
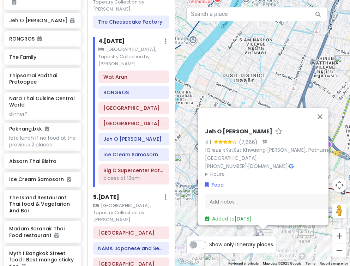
scroll to position [442, 0]
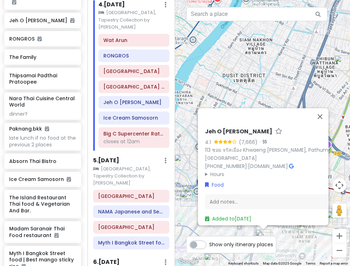
click at [119, 157] on h6 "5 . [DATE]" at bounding box center [106, 160] width 26 height 7
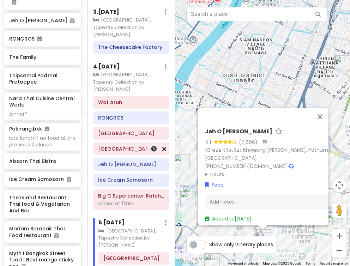
scroll to position [368, 0]
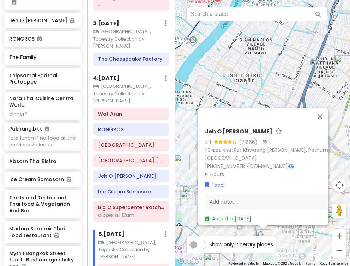
click at [122, 83] on small "[GEOGRAPHIC_DATA], Tapestry Collection by [PERSON_NAME]" at bounding box center [131, 94] width 76 height 22
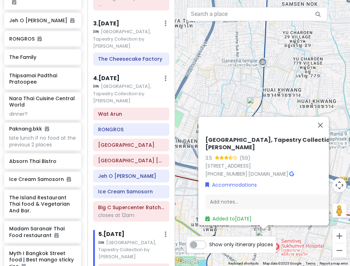
click at [236, 82] on div "[GEOGRAPHIC_DATA], Tapestry Collection by Hilton 3.5 (59) 5, [GEOGRAPHIC_DATA],…" at bounding box center [262, 133] width 175 height 266
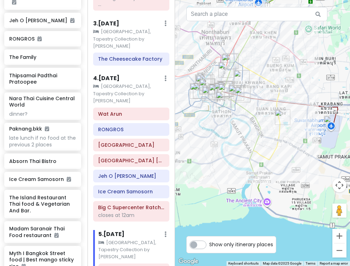
drag, startPoint x: 221, startPoint y: 103, endPoint x: 263, endPoint y: 113, distance: 42.8
click at [231, 107] on img "Somtum Der" at bounding box center [224, 100] width 16 height 16
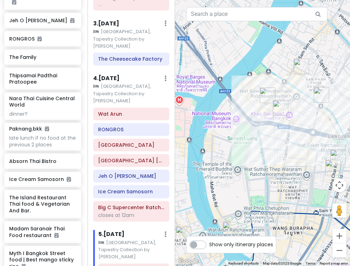
drag, startPoint x: 267, startPoint y: 97, endPoint x: 267, endPoint y: 152, distance: 55.4
click at [243, 152] on div at bounding box center [262, 133] width 175 height 266
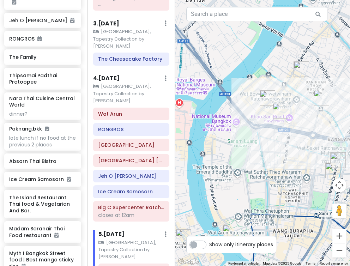
click at [243, 100] on img "Myth I Bangkok Street food | Best mango sticky rice" at bounding box center [267, 98] width 16 height 16
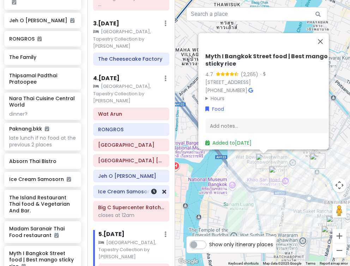
scroll to position [442, 0]
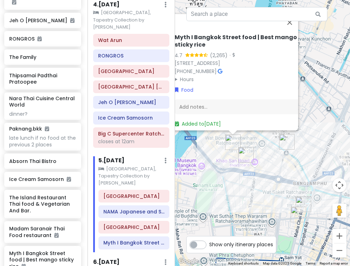
drag, startPoint x: 265, startPoint y: 188, endPoint x: 231, endPoint y: 169, distance: 38.9
click at [231, 169] on div "Myth I Bangkok Street food | Best mango sticky rice 4.7 (2,265) · [STREET_ADDRE…" at bounding box center [262, 133] width 175 height 266
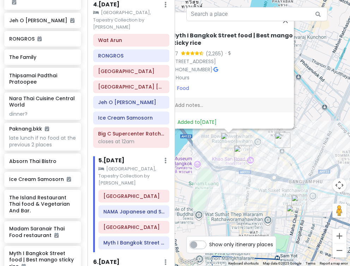
click at [243, 139] on img "The Family" at bounding box center [283, 140] width 16 height 16
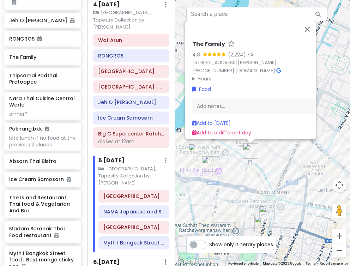
drag, startPoint x: 273, startPoint y: 170, endPoint x: 257, endPoint y: 157, distance: 20.7
click at [243, 157] on div "The Family 4.8 (2,224) · [STREET_ADDRESS][PERSON_NAME] [PHONE_NUMBER] · [DOMAIN…" at bounding box center [262, 133] width 175 height 266
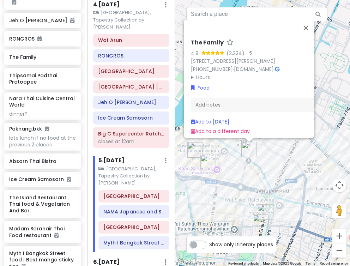
click at [243, 176] on div "The Family 4.8 (2,224) · [STREET_ADDRESS][PERSON_NAME] [PHONE_NUMBER] · [DOMAIN…" at bounding box center [262, 133] width 175 height 266
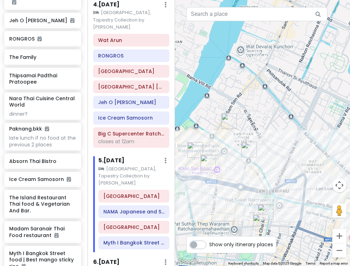
click at [243, 155] on img "The Family" at bounding box center [249, 150] width 16 height 16
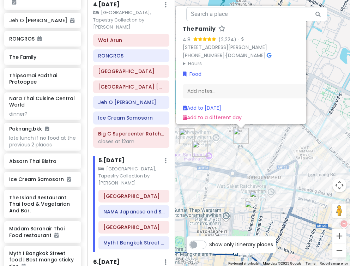
drag, startPoint x: 276, startPoint y: 180, endPoint x: 253, endPoint y: 150, distance: 37.4
click at [243, 150] on div "The Family 4.8 (2,224) · [STREET_ADDRESS][PERSON_NAME] [PHONE_NUMBER] · [DOMAIN…" at bounding box center [262, 133] width 175 height 266
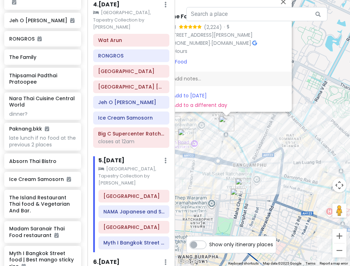
drag, startPoint x: 256, startPoint y: 154, endPoint x: 242, endPoint y: 143, distance: 17.5
click at [242, 143] on div "The Family 4.8 (2,224) · [STREET_ADDRESS][PERSON_NAME] [PHONE_NUMBER] · [DOMAIN…" at bounding box center [262, 133] width 175 height 266
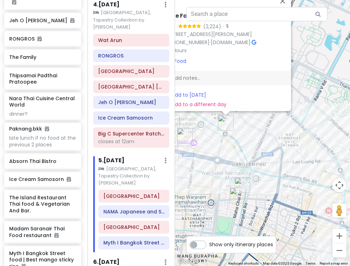
click at [241, 184] on img "Thipsamai Padthai Pratoopee" at bounding box center [242, 185] width 16 height 16
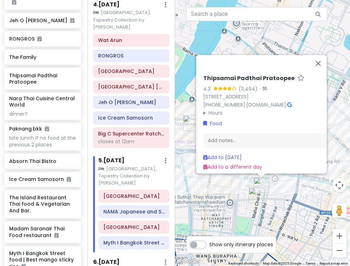
click at [243, 196] on img "Absorn Thai Bistro" at bounding box center [257, 196] width 16 height 16
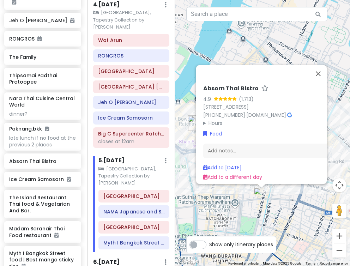
click at [240, 195] on div "[PERSON_NAME] Thai Bistro 4.9 (1,713) 232 - 240 Mahachai Road Sumranrath [STREE…" at bounding box center [262, 133] width 175 height 266
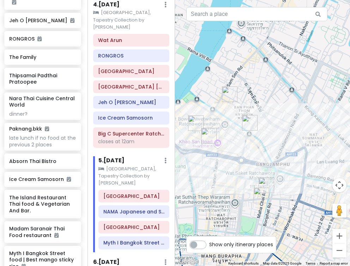
click at [243, 128] on img "The Family" at bounding box center [250, 123] width 16 height 16
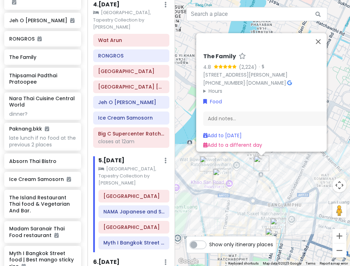
click at [243, 170] on div "The Family 4.8 (2,224) · [STREET_ADDRESS][PERSON_NAME] [PHONE_NUMBER] · [DOMAIN…" at bounding box center [262, 133] width 175 height 266
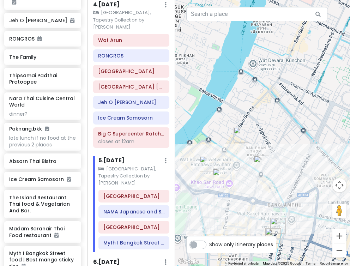
click at [242, 137] on img "The Island Restaurant Thai food & Vegetarian And Bar." at bounding box center [241, 135] width 16 height 16
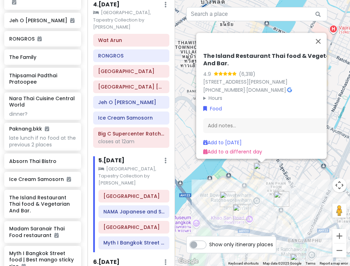
click at [243, 191] on div "The Island Restaurant Thai food & Vegetarian And Bar. 4.9 (6,318) 49 [STREET_AD…" at bounding box center [262, 133] width 175 height 266
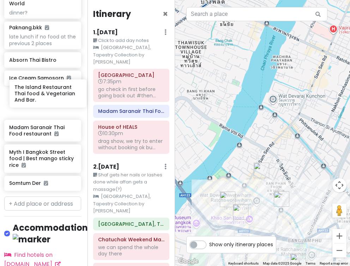
scroll to position [722, 16]
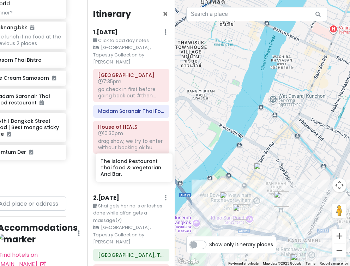
drag, startPoint x: 38, startPoint y: 86, endPoint x: 129, endPoint y: 162, distance: 118.9
click at [129, 162] on div "BangKOK deez nutz Private Change Dates Make a Copy Delete Trip Go Pro ⚡️ Give F…" at bounding box center [175, 133] width 350 height 266
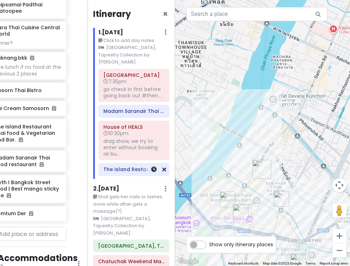
scroll to position [691, 16]
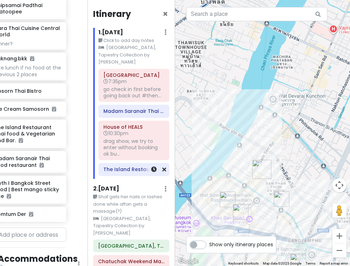
click at [132, 166] on h6 "The Island Restaurant Thai food & Vegetarian And Bar." at bounding box center [133, 169] width 61 height 6
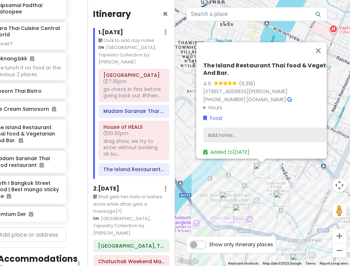
click at [243, 131] on div "Add notes..." at bounding box center [277, 135] width 149 height 15
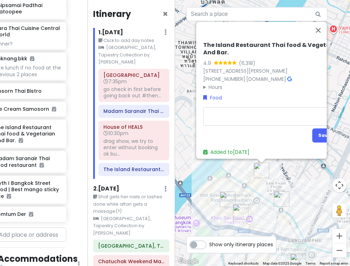
type textarea "x"
type textarea "c"
type textarea "x"
type textarea "cl"
type textarea "x"
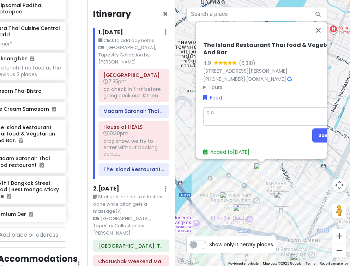
type textarea "clos"
type textarea "x"
type textarea "close"
type textarea "x"
type textarea "closes"
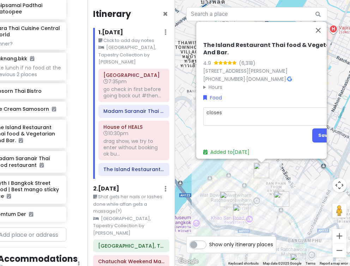
type textarea "x"
type textarea "closes"
type textarea "x"
type textarea "closes a"
type textarea "x"
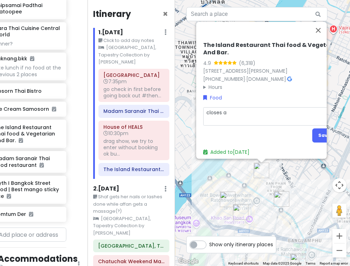
type textarea "closes at"
type textarea "x"
type textarea "closes at"
type textarea "x"
type textarea "closes at 2"
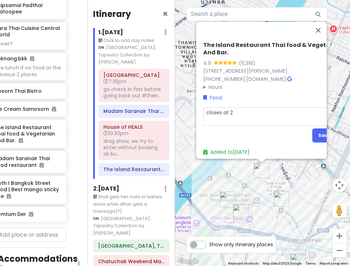
type textarea "x"
type textarea "closes at 2m"
type textarea "x"
type textarea "closes at 2"
type textarea "x"
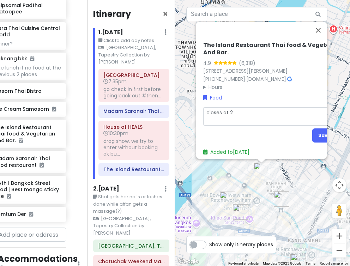
type textarea "closes at 2a"
type textarea "x"
type textarea "closes at 2am"
click at [243, 133] on button "Save" at bounding box center [324, 135] width 24 height 14
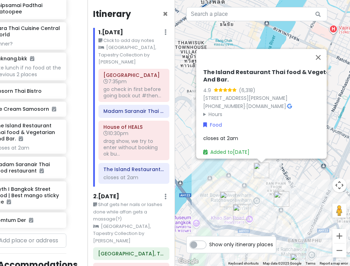
scroll to position [697, 16]
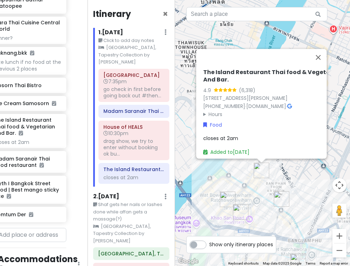
click at [243, 190] on div "The Island Restaurant Thai food & Vegetarian And Bar. 4.9 (6,318) 49 [STREET_AD…" at bounding box center [262, 133] width 175 height 266
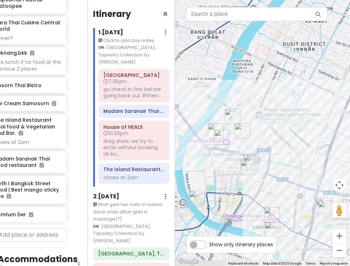
drag, startPoint x: 279, startPoint y: 206, endPoint x: 251, endPoint y: 120, distance: 90.8
click at [243, 120] on div at bounding box center [262, 133] width 175 height 266
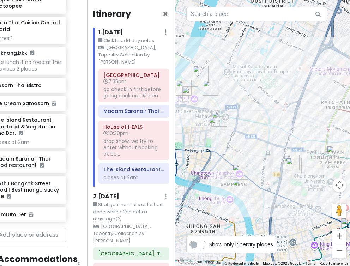
drag, startPoint x: 301, startPoint y: 151, endPoint x: 247, endPoint y: 106, distance: 69.6
click at [243, 106] on div at bounding box center [262, 133] width 175 height 266
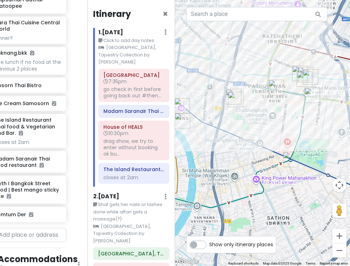
drag, startPoint x: 277, startPoint y: 129, endPoint x: 258, endPoint y: 109, distance: 27.7
click at [243, 109] on div at bounding box center [262, 133] width 175 height 266
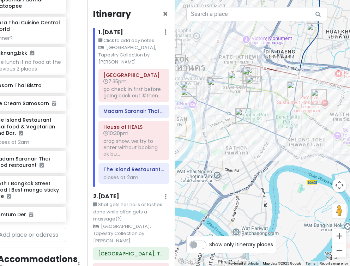
drag, startPoint x: 265, startPoint y: 112, endPoint x: 225, endPoint y: 90, distance: 46.1
click at [225, 90] on div at bounding box center [262, 133] width 175 height 266
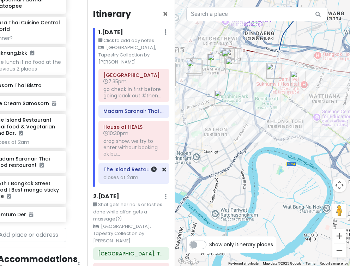
click at [164, 166] on div at bounding box center [154, 173] width 24 height 20
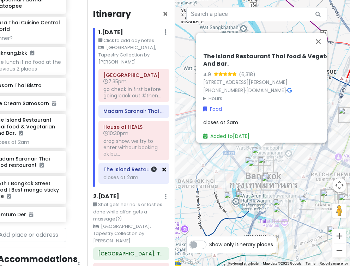
click at [165, 166] on icon at bounding box center [164, 169] width 4 height 6
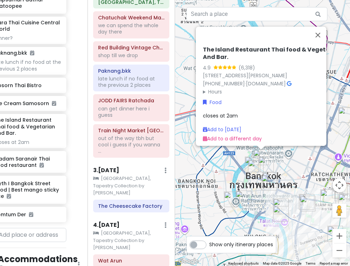
scroll to position [166, 0]
